Goal: Information Seeking & Learning: Learn about a topic

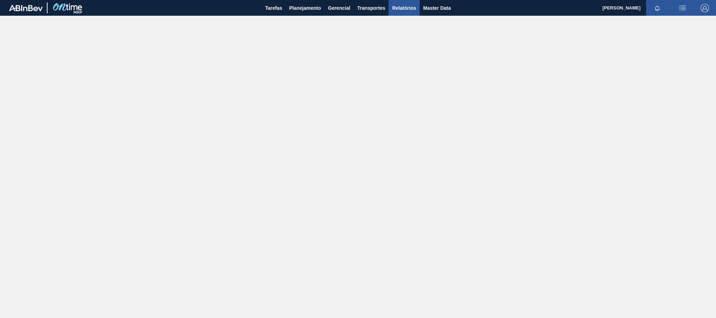
click at [396, 9] on span "Relatórios" at bounding box center [404, 8] width 24 height 8
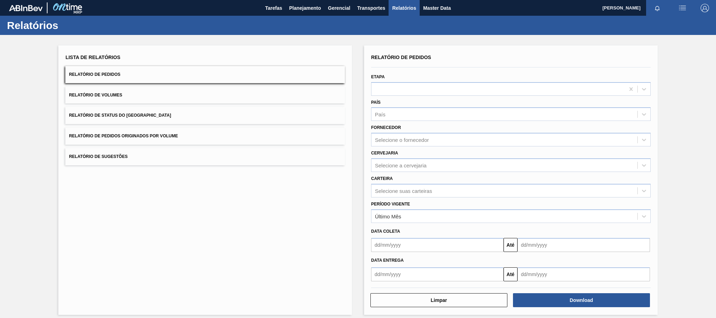
click at [168, 139] on button "Relatório de Pedidos Originados por Volume" at bounding box center [204, 135] width 279 height 17
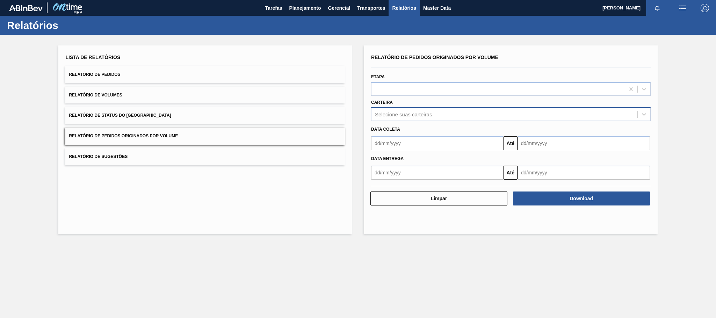
click at [401, 114] on div "Selecione suas carteiras" at bounding box center [403, 114] width 57 height 6
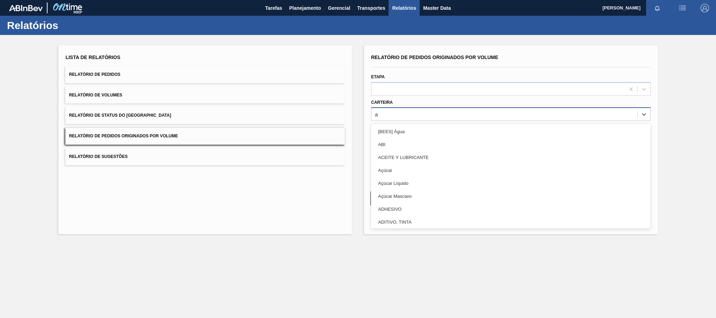
type input "ad"
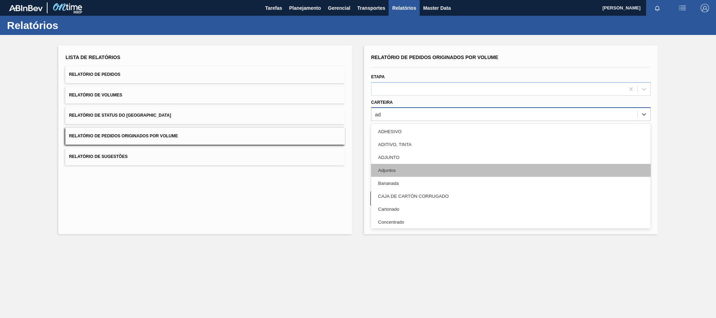
click at [399, 172] on div "Adjuntos" at bounding box center [510, 170] width 279 height 13
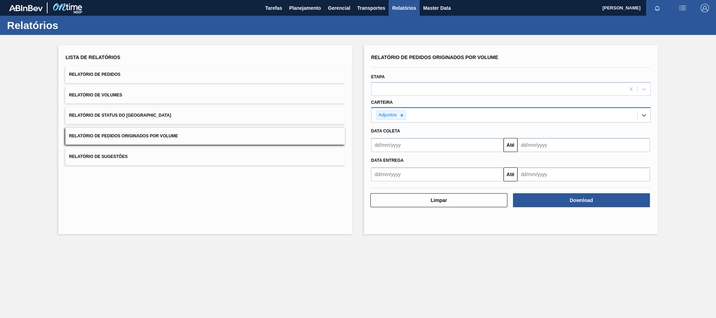
click at [400, 146] on input "text" at bounding box center [437, 145] width 132 height 14
type input "[DATE]"
click at [412, 185] on div "1" at bounding box center [412, 184] width 9 height 9
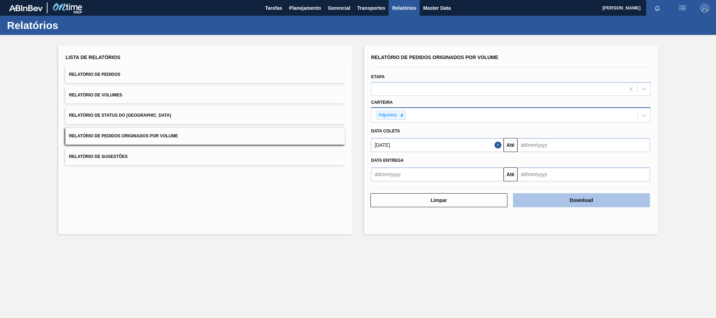
click at [538, 197] on button "Download" at bounding box center [581, 200] width 137 height 14
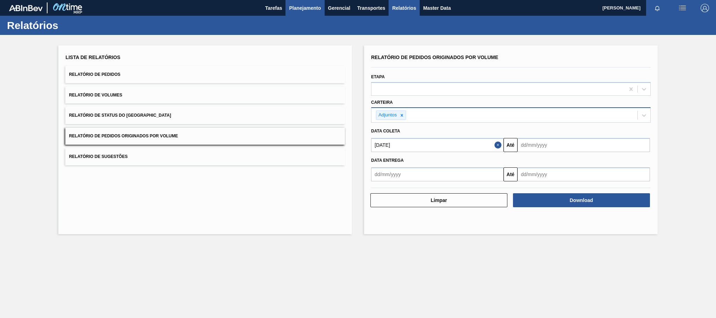
click at [302, 2] on button "Planejamento" at bounding box center [304, 8] width 39 height 16
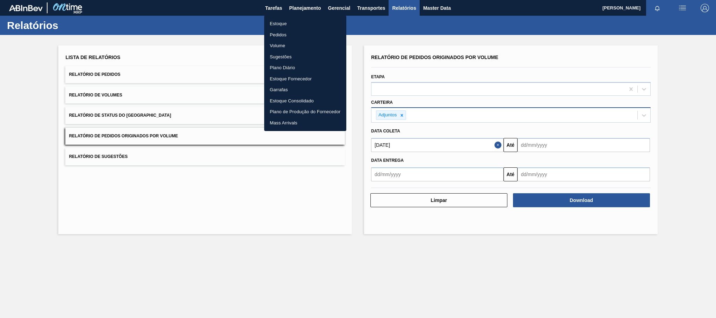
click at [279, 24] on li "Estoque" at bounding box center [305, 23] width 82 height 11
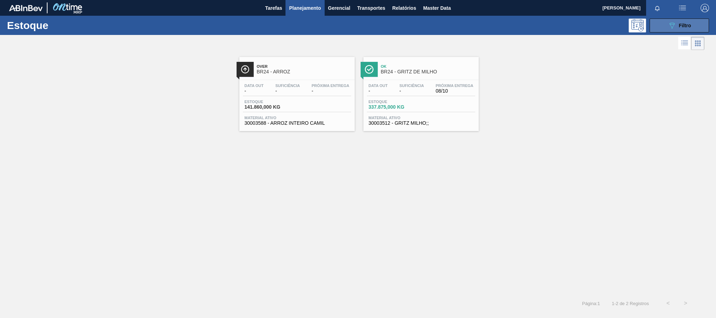
click at [696, 22] on button "089F7B8B-B2A5-4AFE-B5C0-19BA573D28AC Filtro" at bounding box center [678, 26] width 59 height 14
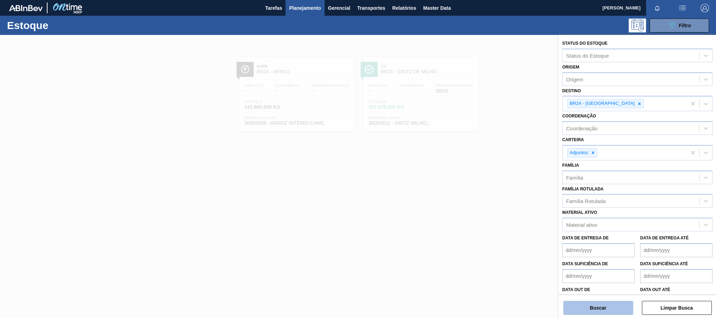
click at [601, 304] on button "Buscar" at bounding box center [598, 308] width 70 height 14
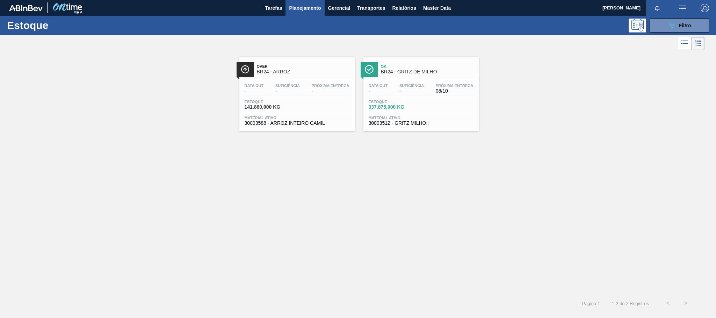
click at [301, 71] on span "BR24 - ARROZ" at bounding box center [304, 71] width 94 height 5
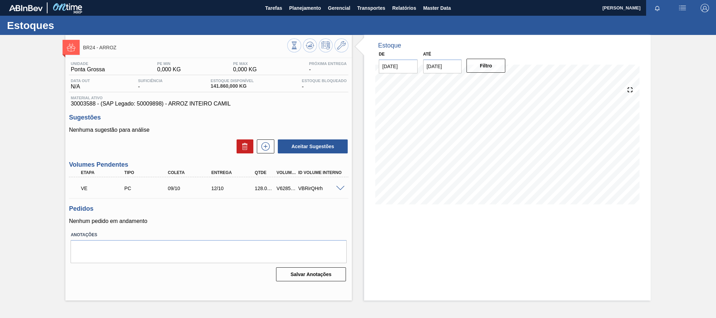
click at [340, 188] on span at bounding box center [340, 188] width 8 height 5
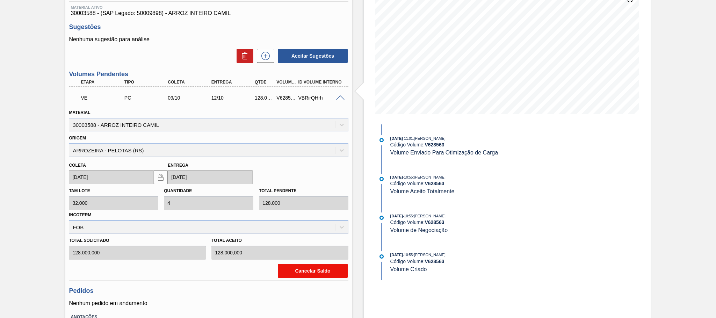
scroll to position [38, 0]
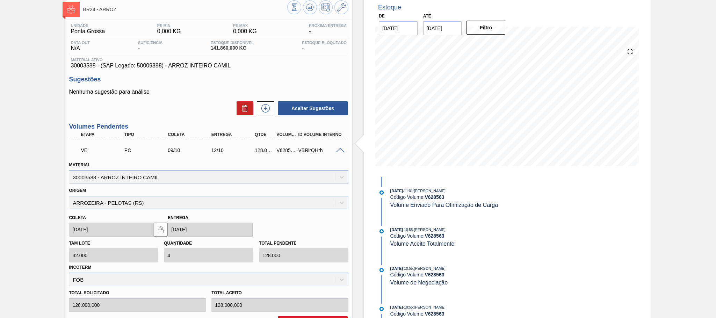
click at [166, 178] on div "Material 30003588 - ARROZ INTEIRO CAMIL" at bounding box center [208, 172] width 279 height 24
drag, startPoint x: 145, startPoint y: 204, endPoint x: 58, endPoint y: 202, distance: 87.0
click at [59, 202] on div "BR24 - ARROZ Unidade Ponta Grossa PE MIN 0,000 KG PE MAX 0,000 KG Próxima Entre…" at bounding box center [358, 209] width 716 height 425
copy div "ARROZEIRA - PELOTAS (RS)"
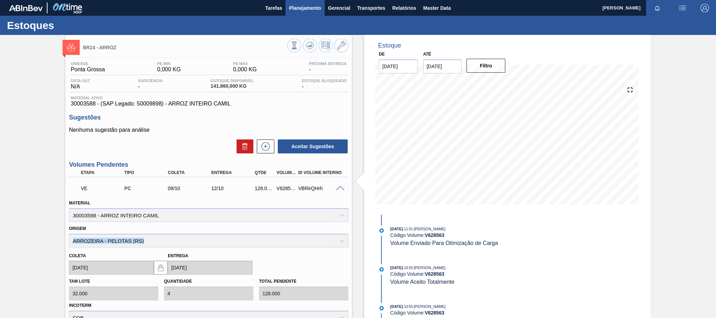
click at [295, 6] on span "Planejamento" at bounding box center [305, 8] width 32 height 8
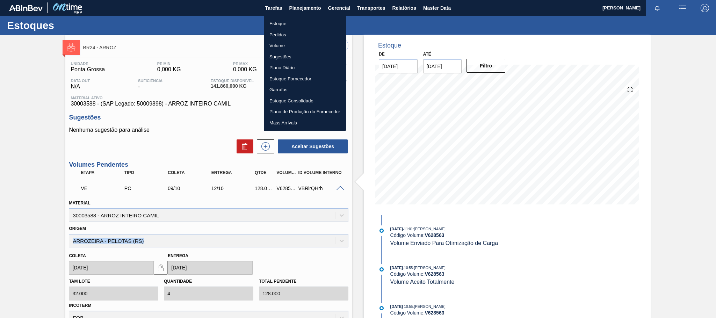
click at [272, 22] on li "Estoque" at bounding box center [305, 23] width 82 height 11
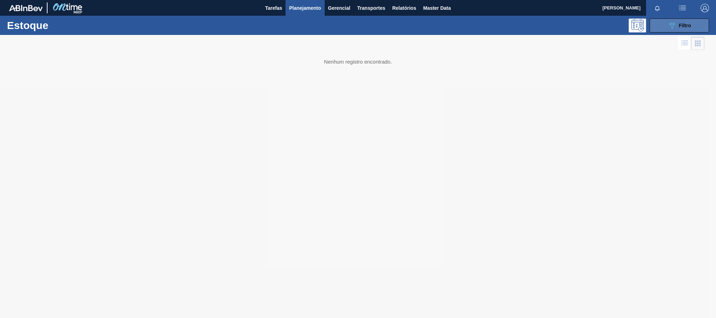
click at [679, 28] on div "089F7B8B-B2A5-4AFE-B5C0-19BA573D28AC Filtro" at bounding box center [678, 25] width 23 height 8
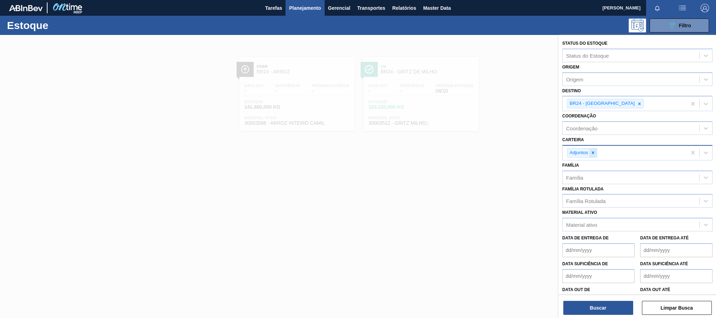
click at [594, 152] on icon at bounding box center [592, 152] width 5 height 5
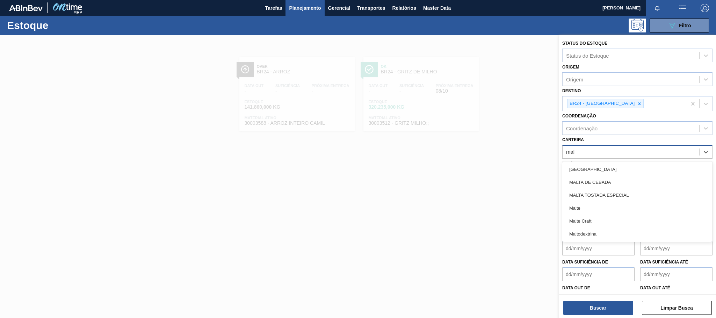
type input "malte"
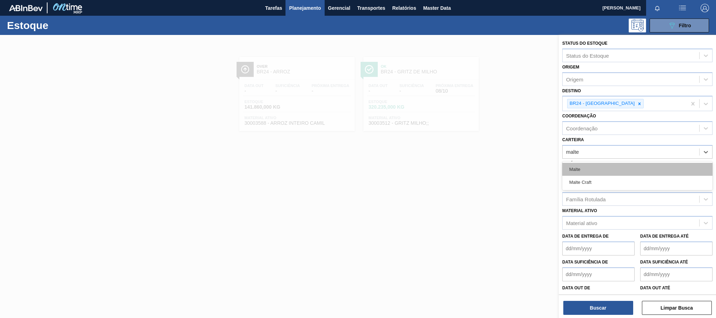
click at [594, 167] on div "Malte" at bounding box center [637, 169] width 150 height 13
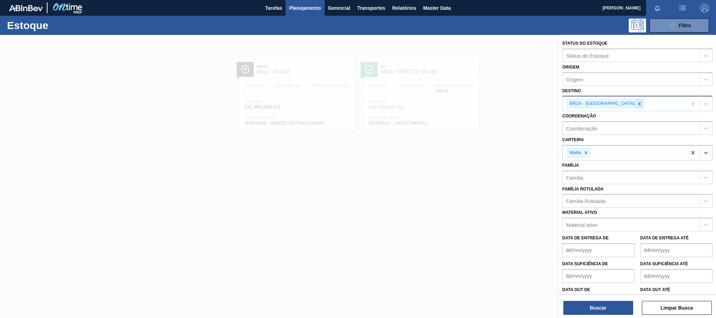
click at [637, 103] on icon at bounding box center [639, 103] width 5 height 5
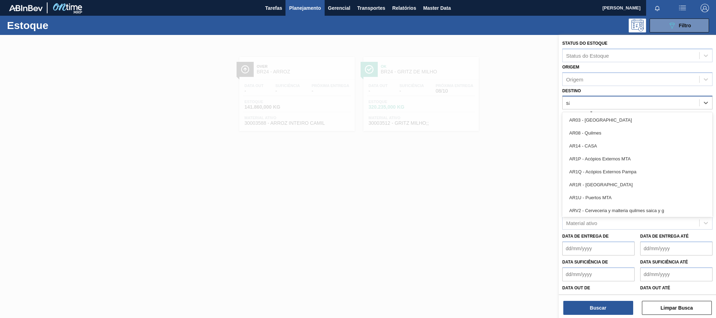
type input "são"
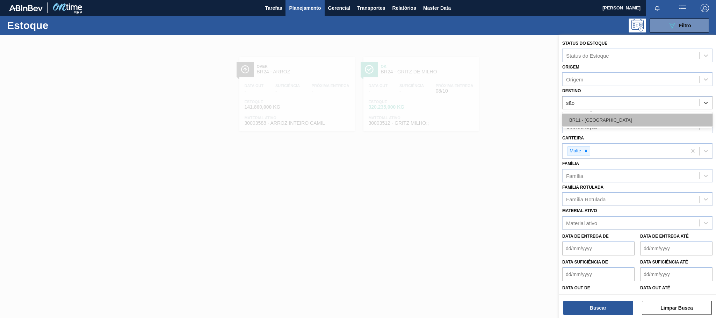
click at [590, 123] on div "BR11 - [GEOGRAPHIC_DATA]" at bounding box center [637, 120] width 150 height 13
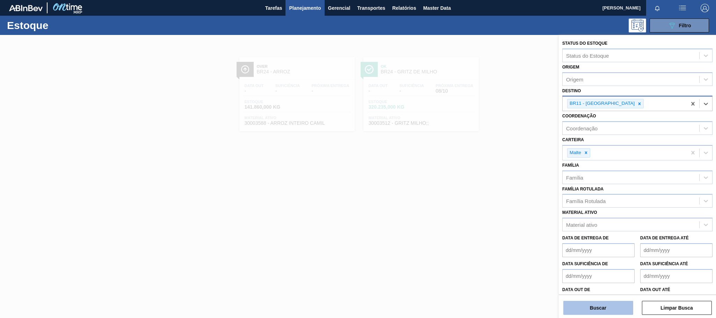
click at [600, 309] on button "Buscar" at bounding box center [598, 308] width 70 height 14
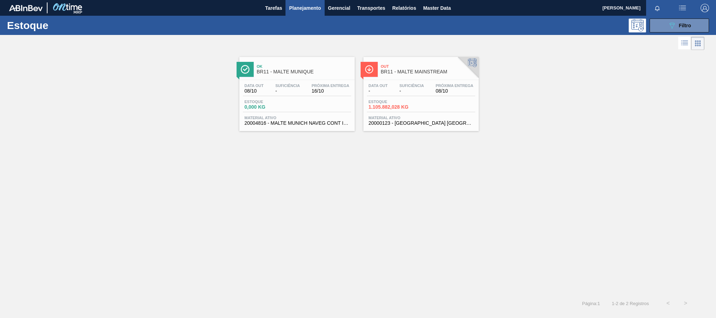
click at [307, 73] on span "BR11 - MALTE MUNIQUE" at bounding box center [304, 71] width 94 height 5
click at [674, 29] on icon "089F7B8B-B2A5-4AFE-B5C0-19BA573D28AC" at bounding box center [671, 25] width 8 height 8
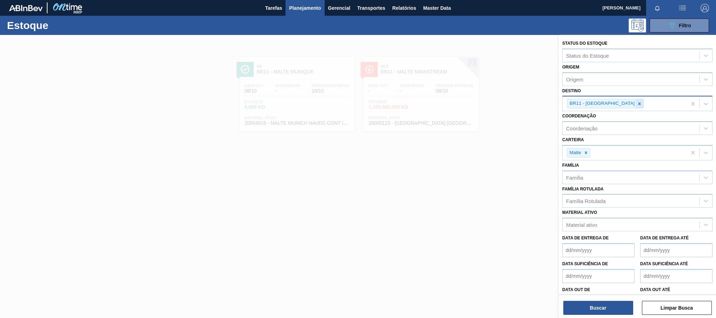
click at [638, 103] on icon at bounding box center [639, 103] width 2 height 2
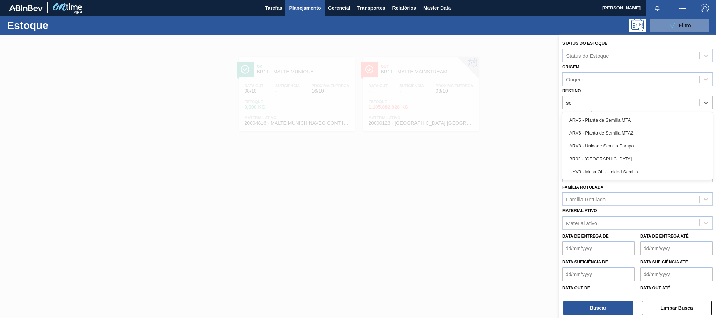
type input "ser"
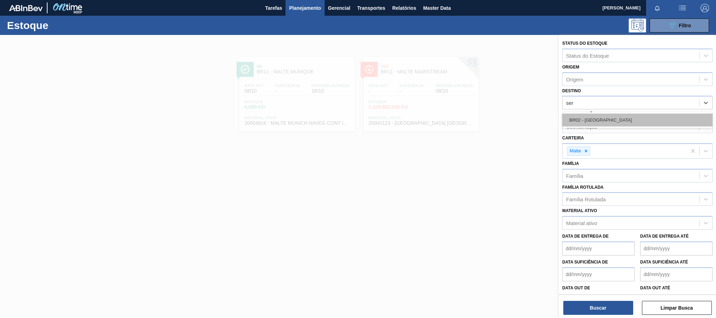
click at [597, 115] on div "BR02 - [GEOGRAPHIC_DATA]" at bounding box center [637, 120] width 150 height 13
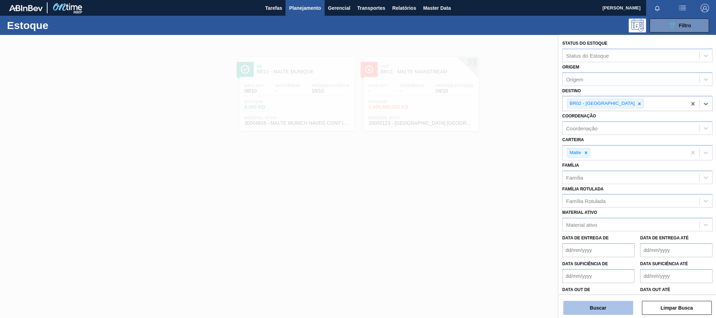
click at [610, 305] on button "Buscar" at bounding box center [598, 308] width 70 height 14
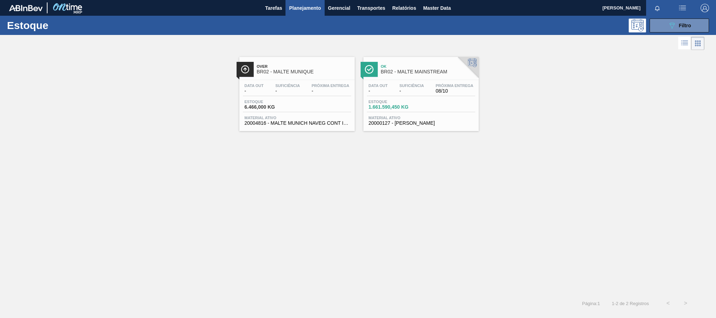
click at [304, 73] on span "BR02 - MALTE MUNIQUE" at bounding box center [304, 71] width 94 height 5
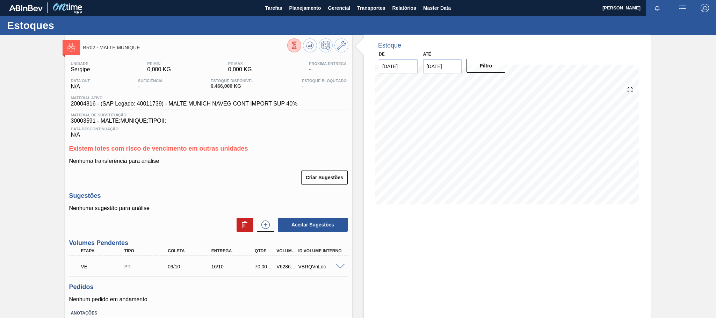
scroll to position [50, 0]
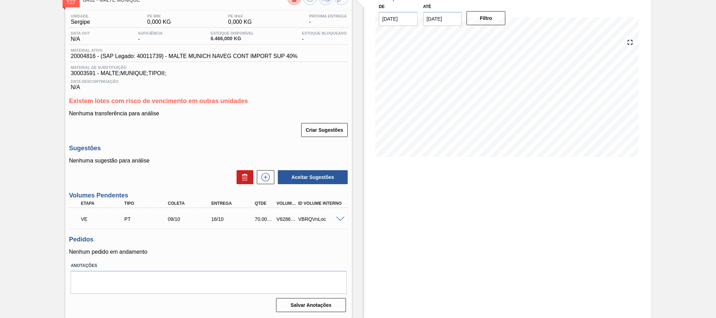
click at [340, 214] on div "VE PT 09/10 16/10 70.000,000 V628601 VBRQVnLoc" at bounding box center [208, 218] width 279 height 17
click at [339, 218] on span at bounding box center [340, 219] width 8 height 5
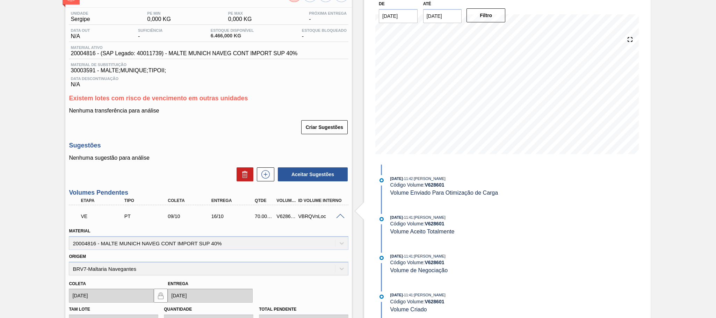
scroll to position [103, 0]
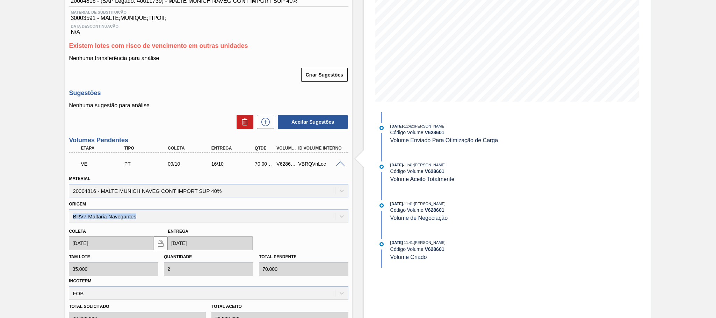
drag, startPoint x: 151, startPoint y: 221, endPoint x: 63, endPoint y: 219, distance: 88.0
click at [63, 219] on div "BR02 - MALTE MUNIQUE Unidade Sergipe PE MIN 0,000 KG PE MAX 0,000 KG Próxima En…" at bounding box center [358, 202] width 716 height 540
copy div "BRV7-Maltaria Navegantes"
